Goal: Information Seeking & Learning: Compare options

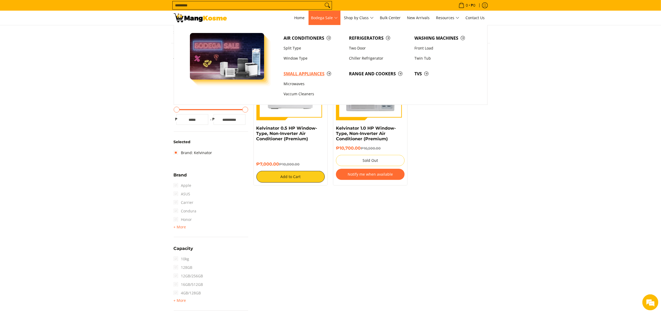
click at [299, 72] on span "Small Appliances" at bounding box center [313, 73] width 60 height 7
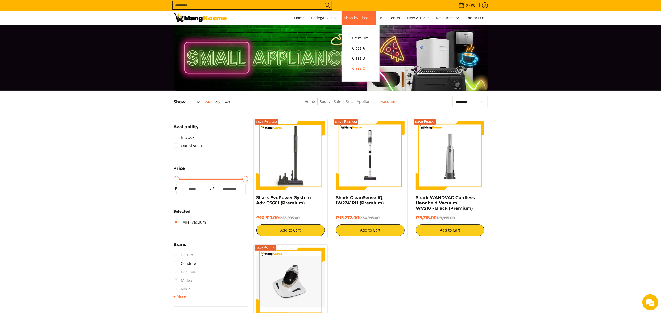
click at [360, 70] on span "Class C" at bounding box center [360, 68] width 16 height 7
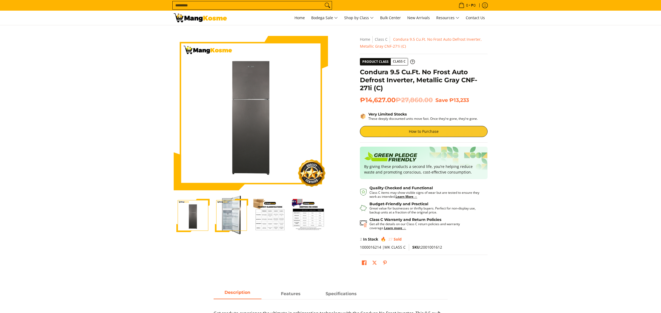
click at [428, 247] on span "SKU: 2001001612" at bounding box center [427, 246] width 30 height 5
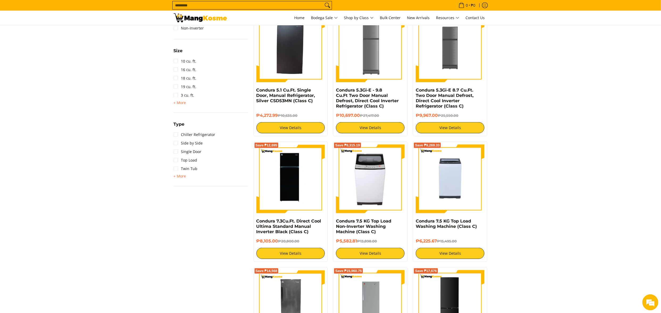
scroll to position [468, 0]
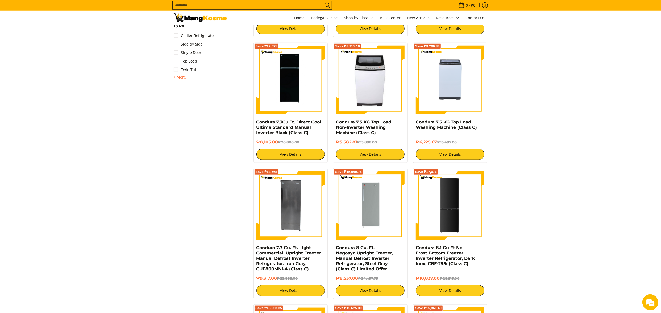
click at [573, 123] on section "**********" at bounding box center [330, 175] width 661 height 1104
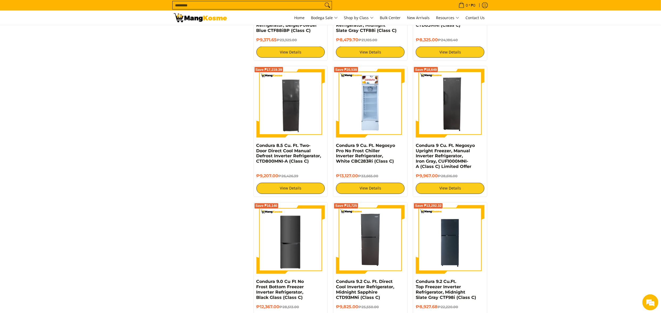
scroll to position [851, 0]
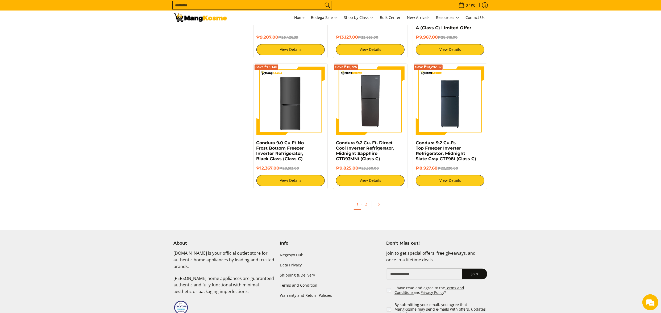
scroll to position [999, 0]
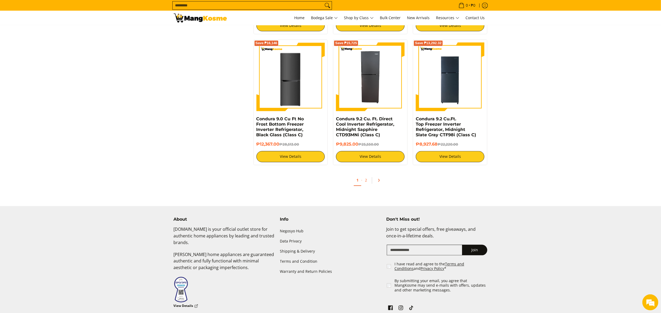
click at [378, 181] on icon "Pagination" at bounding box center [378, 180] width 1 height 2
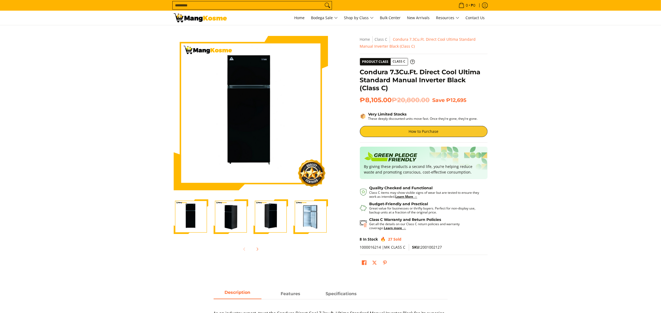
click at [428, 246] on span "SKU: 2001002127" at bounding box center [427, 246] width 30 height 5
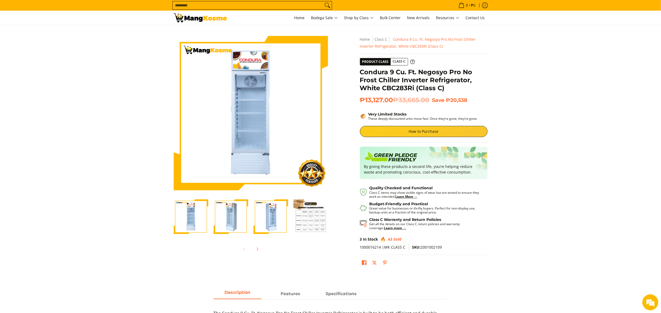
click at [435, 246] on span "SKU: 2001002109" at bounding box center [427, 246] width 30 height 5
copy span "2001002109"
click at [596, 49] on section "Skip to Main Content Enable zoom Disable zoom Enable zoom Disable zoom Enable z…" at bounding box center [330, 152] width 661 height 255
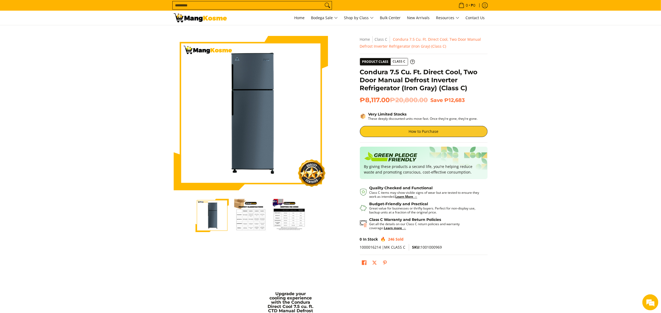
click at [433, 246] on span "SKU: 1001000969" at bounding box center [427, 246] width 30 height 5
copy span "1001000969"
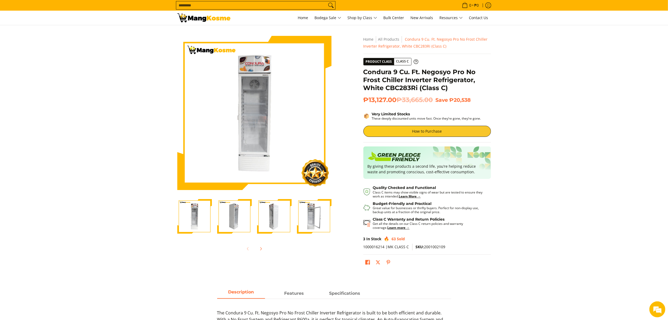
click at [234, 217] on img "Condura 9 Cu. Ft. Negosyo Pro No Frost Chiller Inverter Refrigerator, White CBC…" at bounding box center [234, 216] width 35 height 35
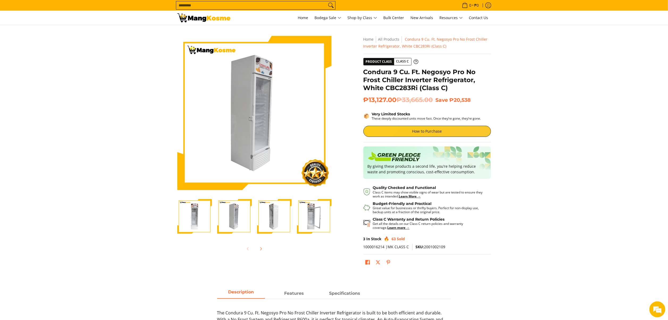
click at [269, 222] on img "Condura 9 Cu. Ft. Negosyo Pro No Frost Chiller Inverter Refrigerator, White CBC…" at bounding box center [274, 216] width 35 height 35
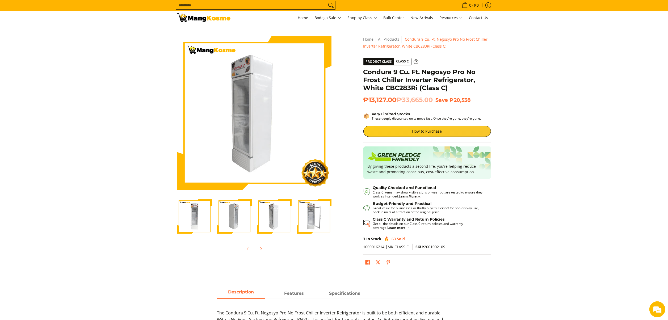
click at [303, 224] on img "Condura 9 Cu. Ft. Negosyo Pro No Frost Chiller Inverter Refrigerator, White CBC…" at bounding box center [314, 216] width 35 height 35
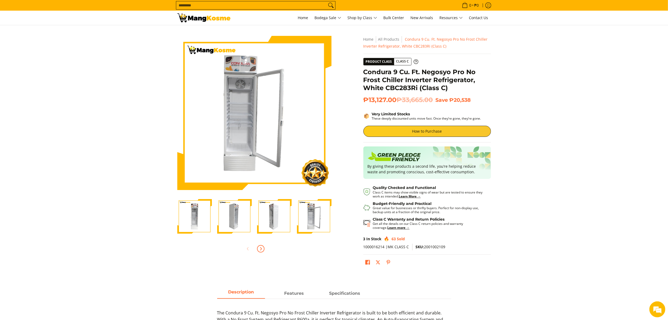
click at [261, 249] on icon "Next" at bounding box center [260, 248] width 1 height 3
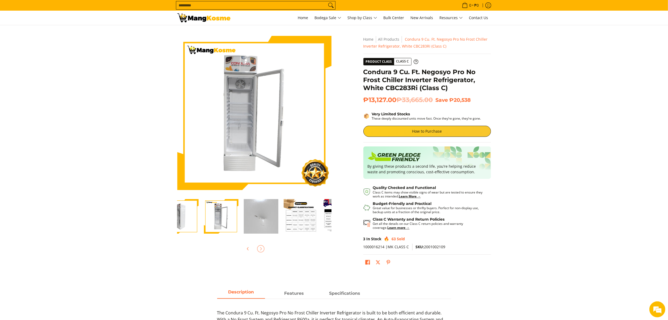
scroll to position [0, 120]
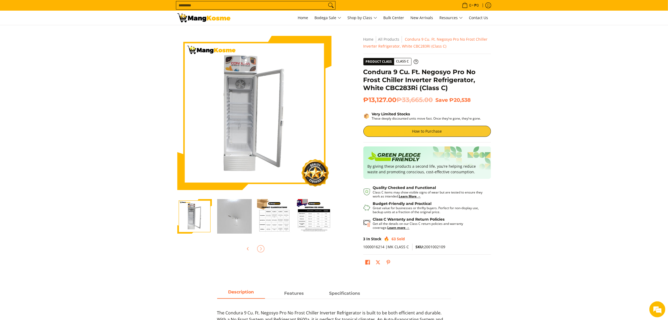
click at [233, 226] on img "Condura 9 Cu. Ft. Negosyo Pro No Frost Chiller Inverter Refrigerator, White CBC…" at bounding box center [234, 216] width 35 height 35
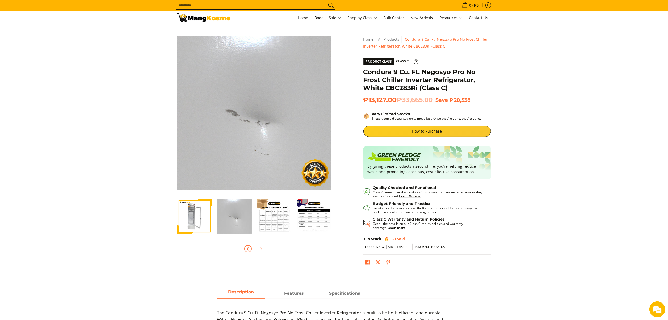
click at [245, 249] on span "Previous" at bounding box center [248, 249] width 6 height 6
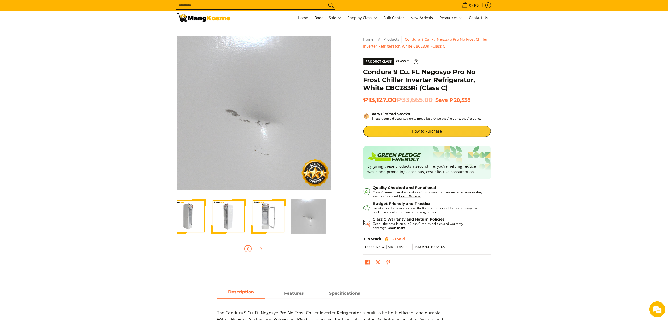
scroll to position [0, 0]
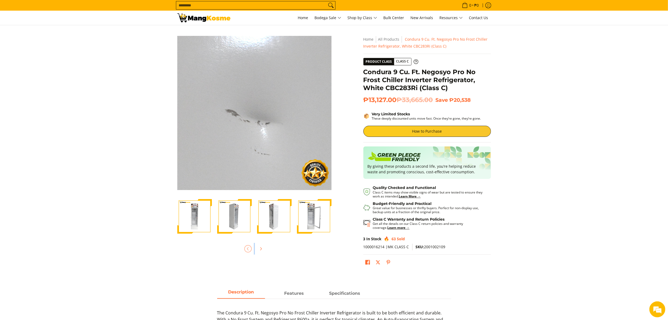
click at [245, 249] on div at bounding box center [254, 249] width 154 height 12
click at [249, 249] on div at bounding box center [254, 249] width 154 height 12
click at [200, 214] on img "Condura 9 Cu. Ft. Negosyo Pro No Frost Chiller Inverter Refrigerator, White CBC…" at bounding box center [194, 216] width 35 height 35
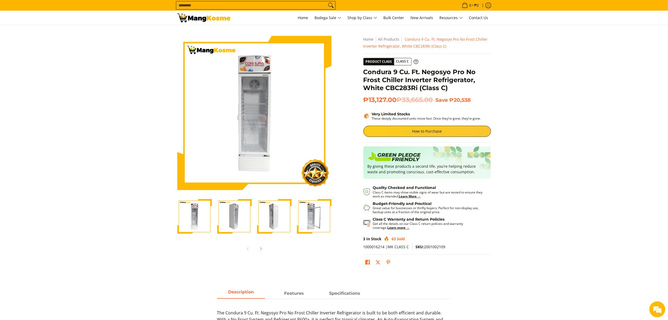
click at [603, 201] on section "Skip to Main Content Enable zoom Disable zoom Enable zoom Disable zoom Enable z…" at bounding box center [334, 152] width 668 height 255
